Goal: Task Accomplishment & Management: Use online tool/utility

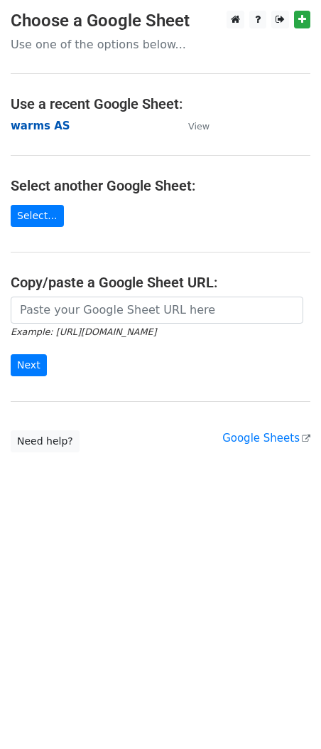
click at [31, 129] on strong "warms AS" at bounding box center [41, 125] width 60 height 13
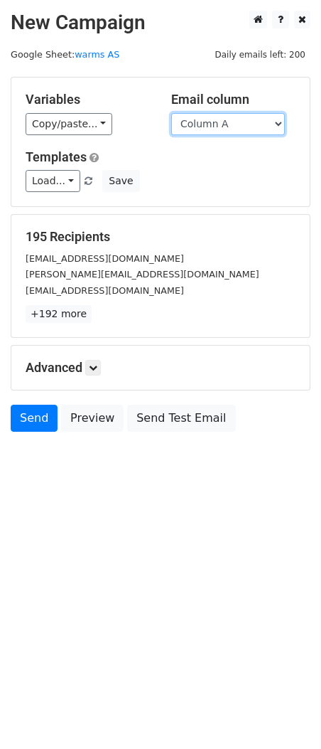
click at [211, 127] on select "Column A Column B Column C Column D Column E Column F Column G Column H Column …" at bounding box center [228, 124] width 114 height 22
select select "Column B"
click at [171, 113] on select "Column A Column B Column C Column D Column E Column F Column G Column H Column …" at bounding box center [228, 124] width 114 height 22
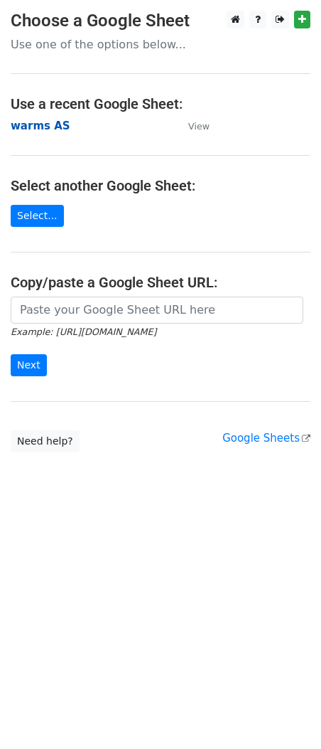
click at [43, 126] on strong "warms AS" at bounding box center [41, 125] width 60 height 13
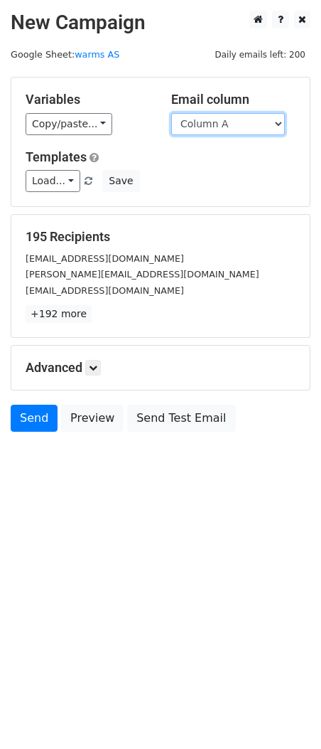
click at [228, 124] on select "Column A Column B Column C Column D Column E Column F Column G Column H Column …" at bounding box center [228, 124] width 114 height 22
select select "Column B"
click at [171, 113] on select "Column A Column B Column C Column D Column E Column F Column G Column H Column …" at bounding box center [228, 124] width 114 height 22
